Goal: Information Seeking & Learning: Compare options

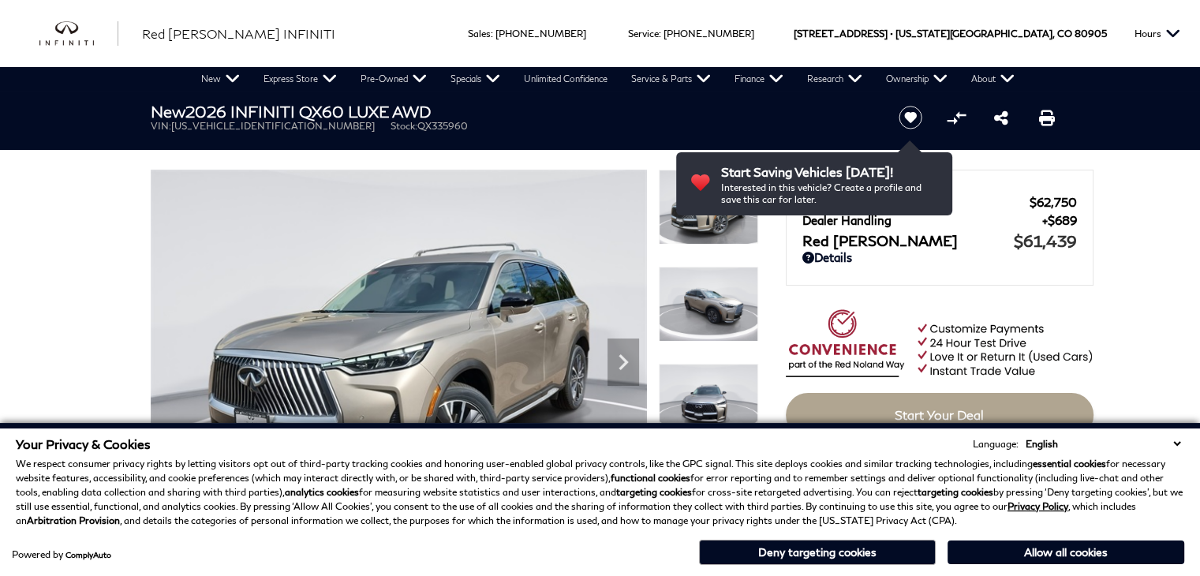
click at [491, 105] on h1 "New 2026 INFINITI QX60 LUXE AWD" at bounding box center [512, 111] width 722 height 17
click at [388, 209] on img at bounding box center [399, 356] width 496 height 372
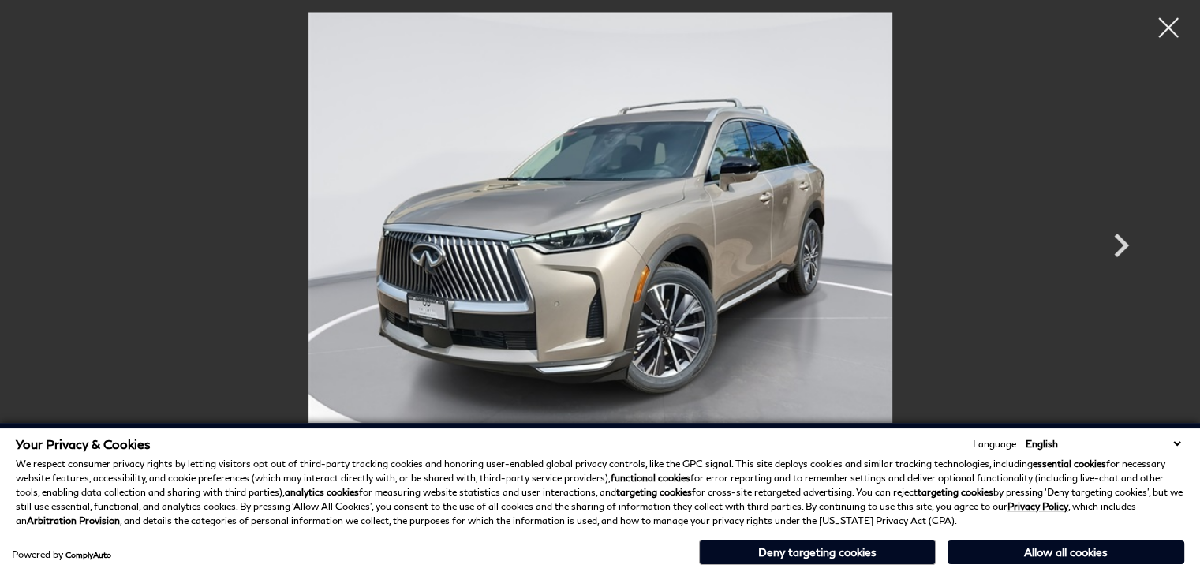
click at [439, 356] on img at bounding box center [600, 231] width 947 height 438
click at [439, 477] on p "We respect consumer privacy rights by letting visitors opt out of third-party t…" at bounding box center [600, 492] width 1168 height 71
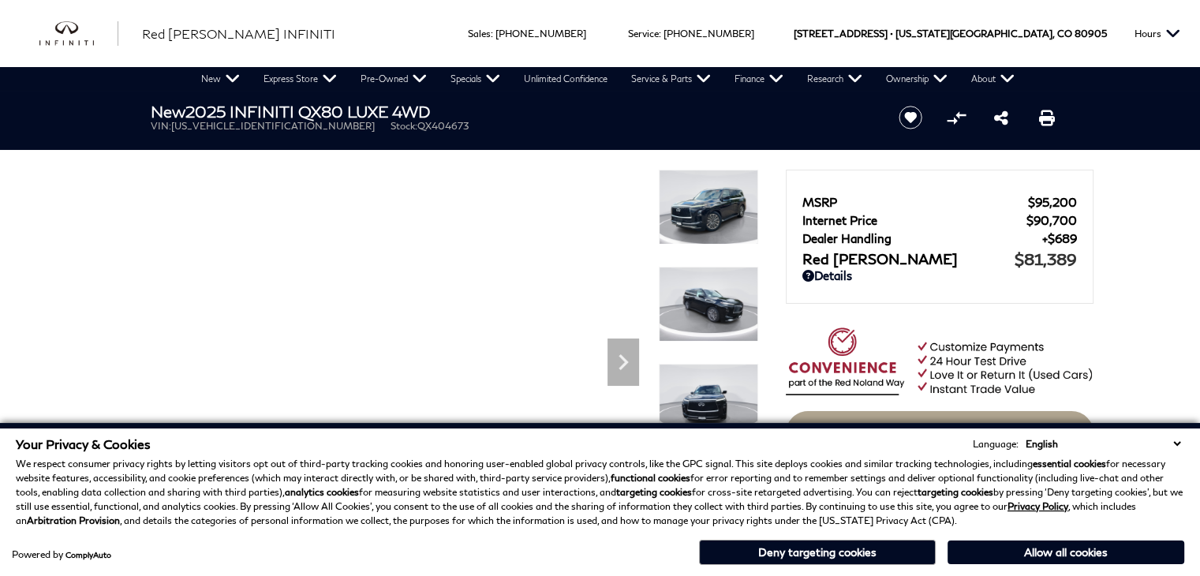
click at [431, 536] on div "Powered by ComplyAuto Allow all cookies Deny targeting cookies" at bounding box center [600, 550] width 1168 height 29
click at [516, 103] on h1 "New 2025 INFINITI QX80 LUXE 4WD" at bounding box center [512, 111] width 722 height 17
click at [513, 515] on p "We respect consumer privacy rights by letting visitors opt out of third-party t…" at bounding box center [600, 492] width 1168 height 71
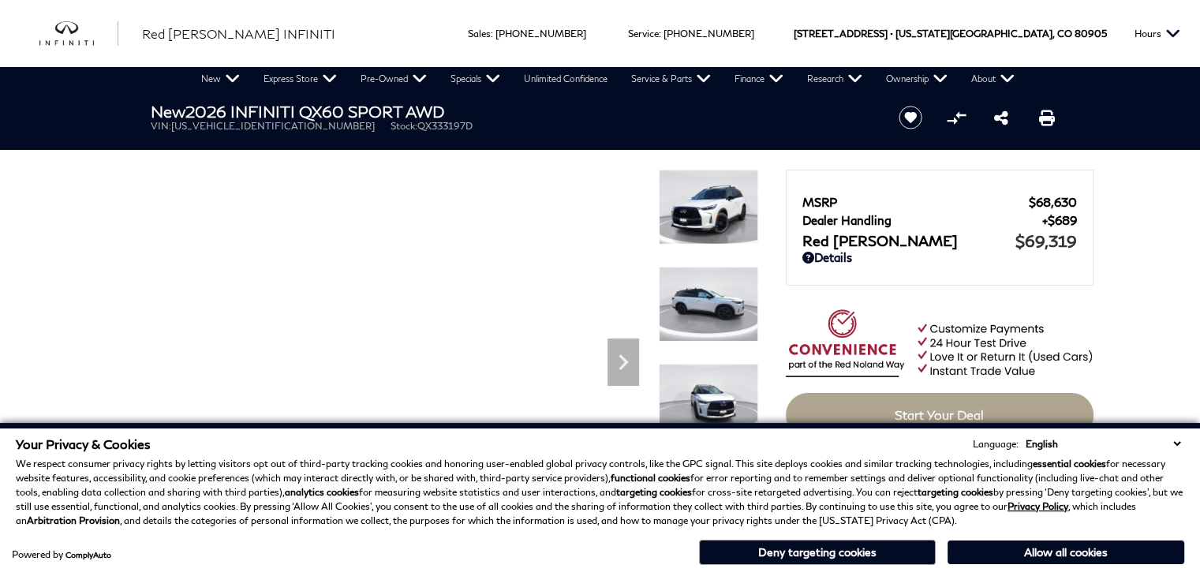
click at [598, 162] on section "New 2026 INFINITI QX60 SPORT AWD VIN: [US_VEHICLE_IDENTIFICATION_NUMBER] Stock:…" at bounding box center [600, 316] width 947 height 451
click at [542, 432] on div "Your Privacy & Cookies Language: English Spanish / Español English / United Kin…" at bounding box center [600, 499] width 1200 height 153
click at [563, 523] on p "We respect consumer privacy rights by letting visitors opt out of third-party t…" at bounding box center [600, 492] width 1168 height 71
click at [812, 193] on div "MSRP $68,630 Dealer Handling $689 Red Noland Price $69,319 Disclaimer: Dealer H…" at bounding box center [939, 220] width 275 height 59
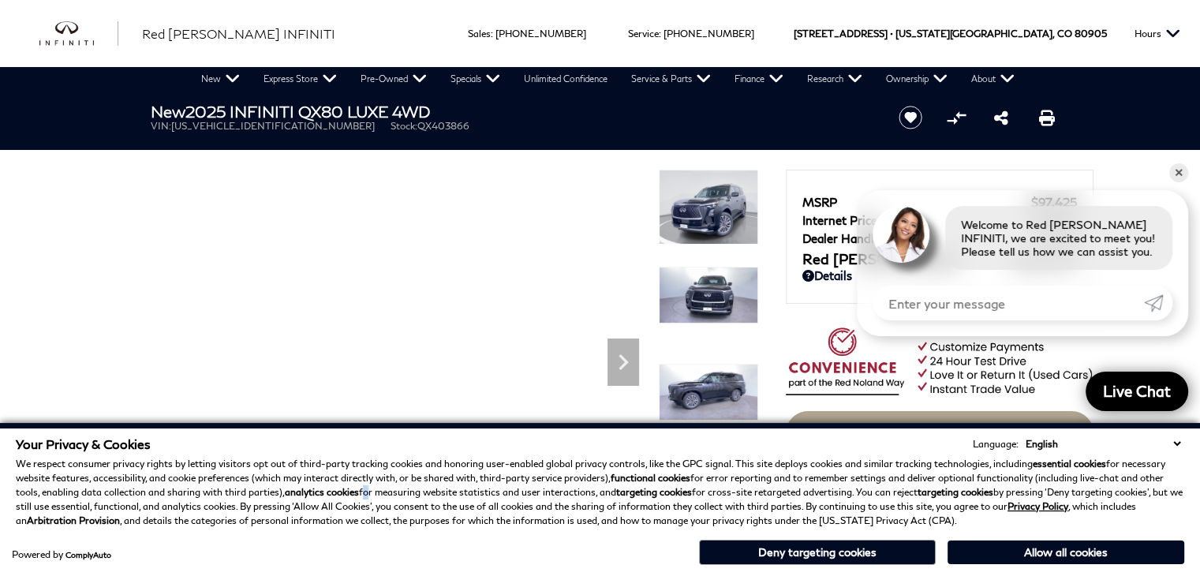
click at [339, 491] on p "We respect consumer privacy rights by letting visitors opt out of third-party t…" at bounding box center [600, 492] width 1168 height 71
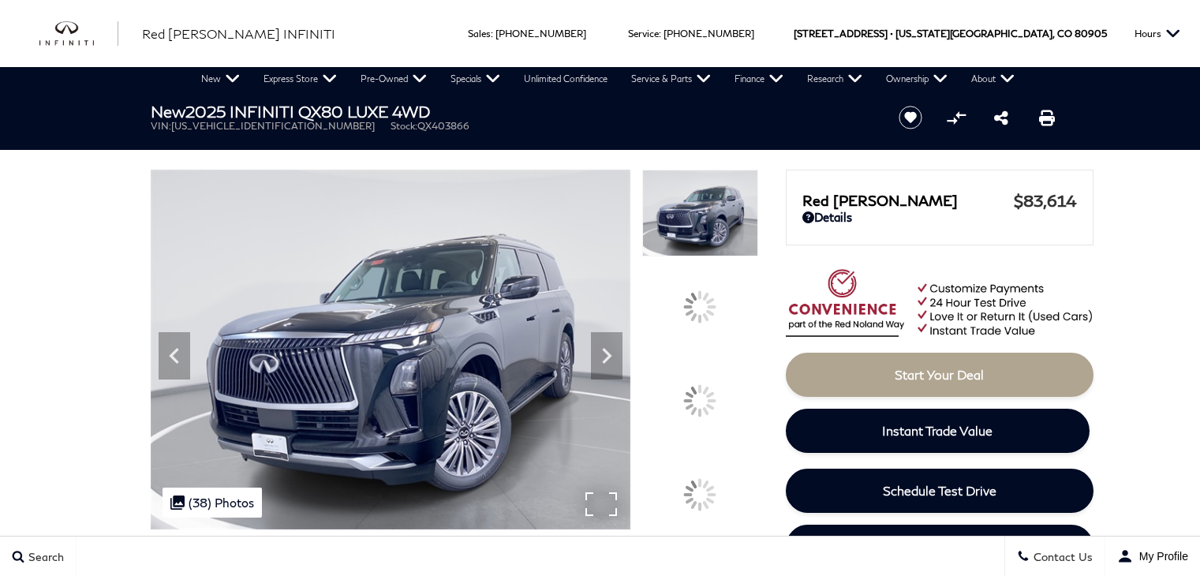
click at [423, 529] on img at bounding box center [391, 350] width 480 height 360
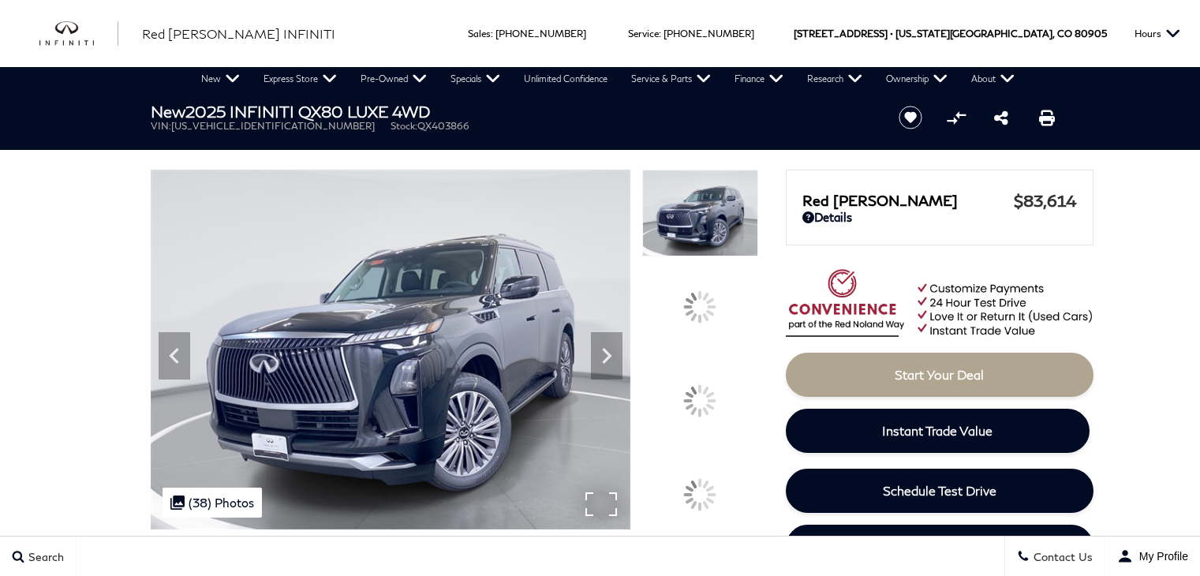
click at [417, 127] on span "QX403866" at bounding box center [443, 126] width 52 height 12
click at [290, 288] on img at bounding box center [391, 350] width 480 height 360
click at [319, 397] on img at bounding box center [391, 350] width 480 height 360
click at [316, 526] on img at bounding box center [391, 350] width 480 height 360
